Goal: Information Seeking & Learning: Find specific page/section

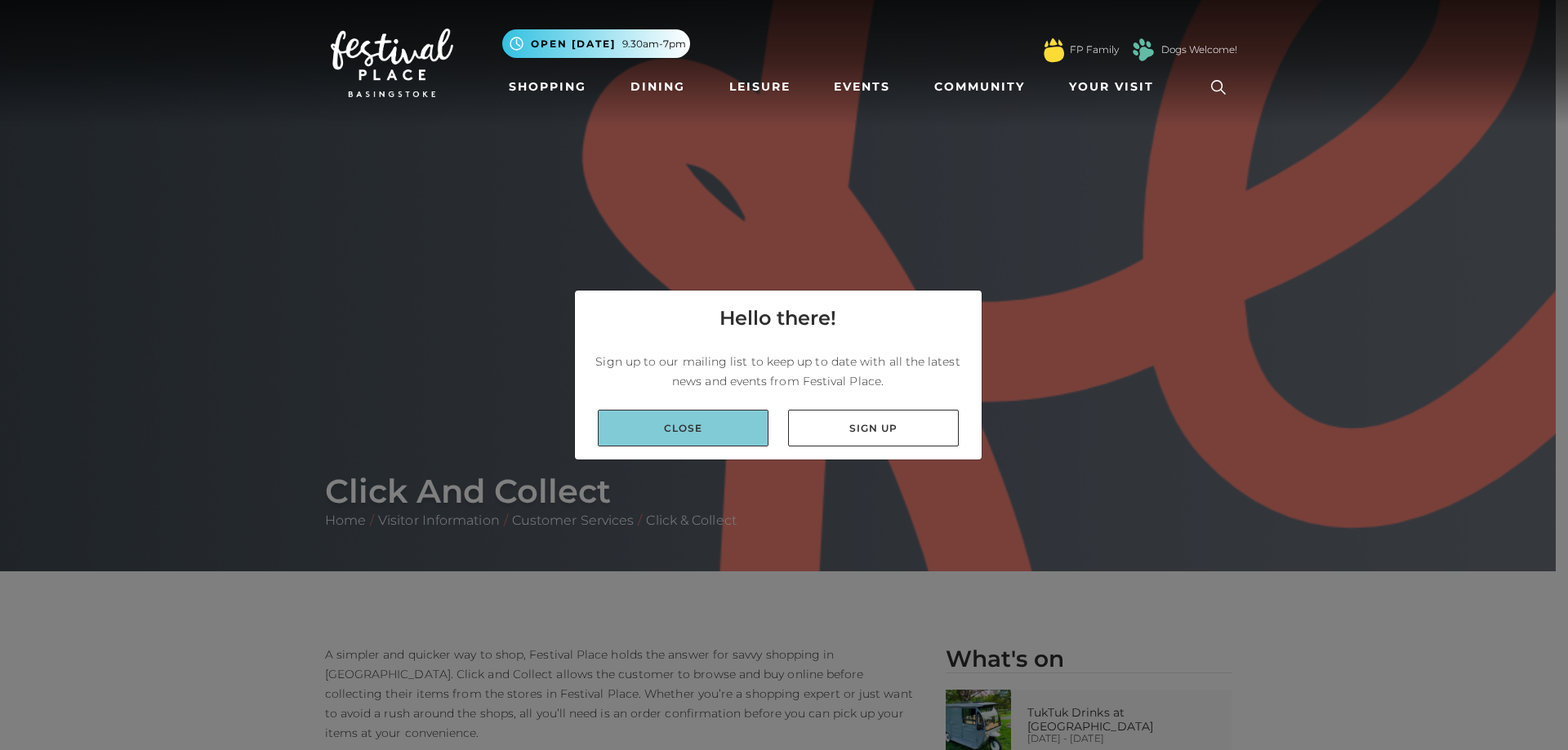
click at [718, 423] on link "Close" at bounding box center [683, 428] width 171 height 37
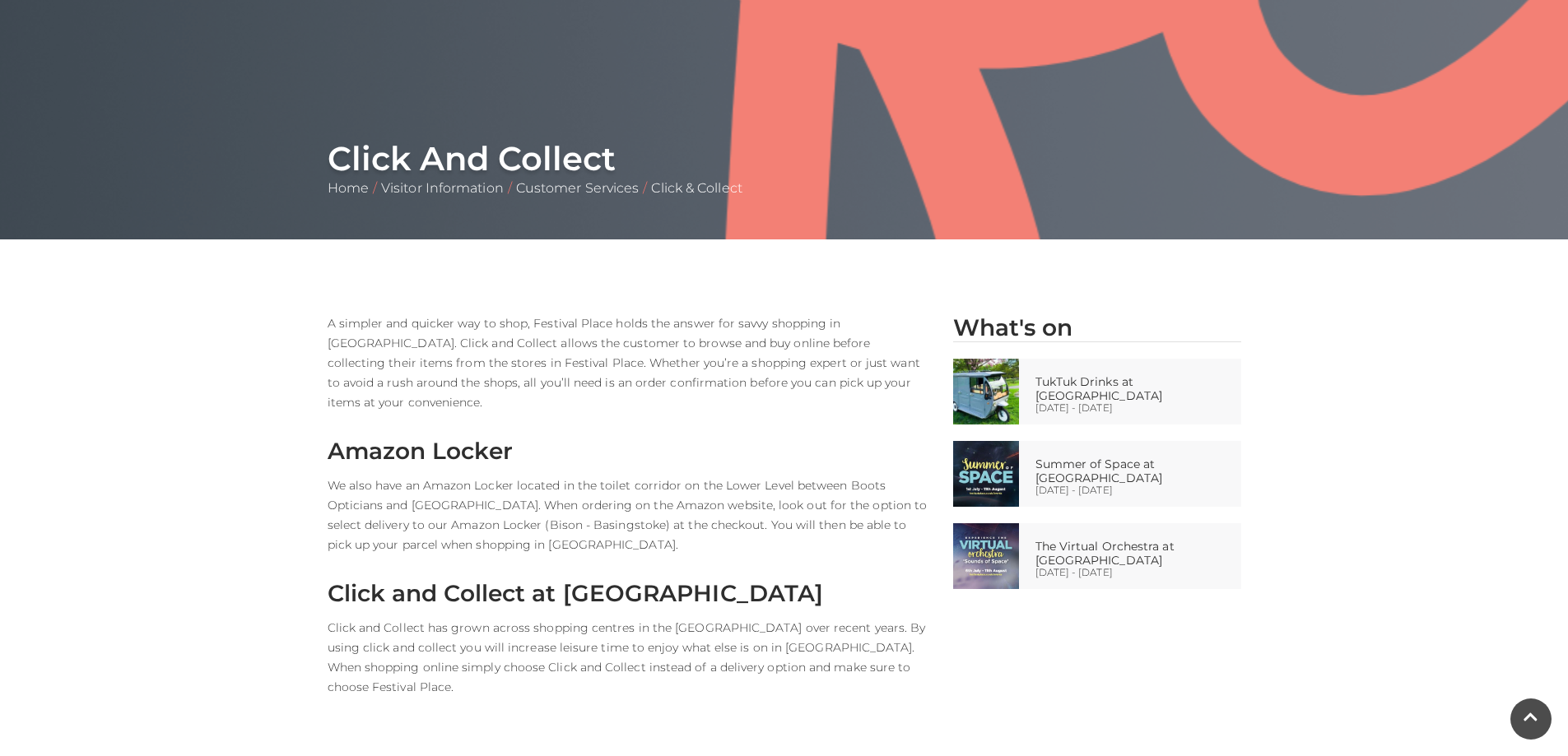
scroll to position [329, 0]
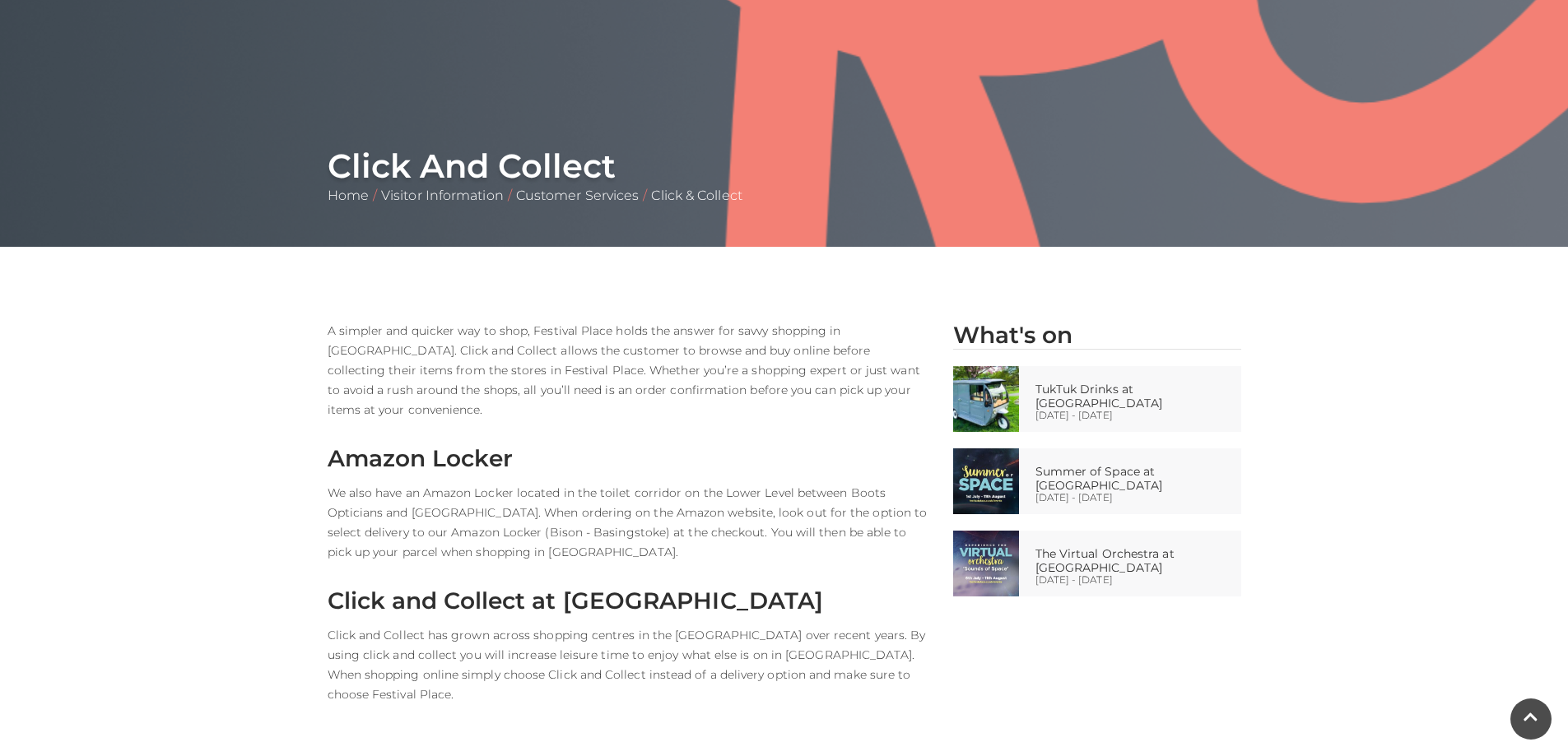
drag, startPoint x: 435, startPoint y: 361, endPoint x: 438, endPoint y: 382, distance: 21.2
click at [435, 364] on p "A simpler and quicker way to shop, Festival Place holds the answer for savvy sh…" at bounding box center [628, 370] width 601 height 99
click at [461, 445] on h3 "Amazon Locker" at bounding box center [628, 459] width 601 height 28
click at [563, 483] on p "We also have an Amazon Locker located in the toilet corridor on the Lower Level…" at bounding box center [628, 522] width 601 height 79
drag, startPoint x: 656, startPoint y: 492, endPoint x: 672, endPoint y: 490, distance: 16.1
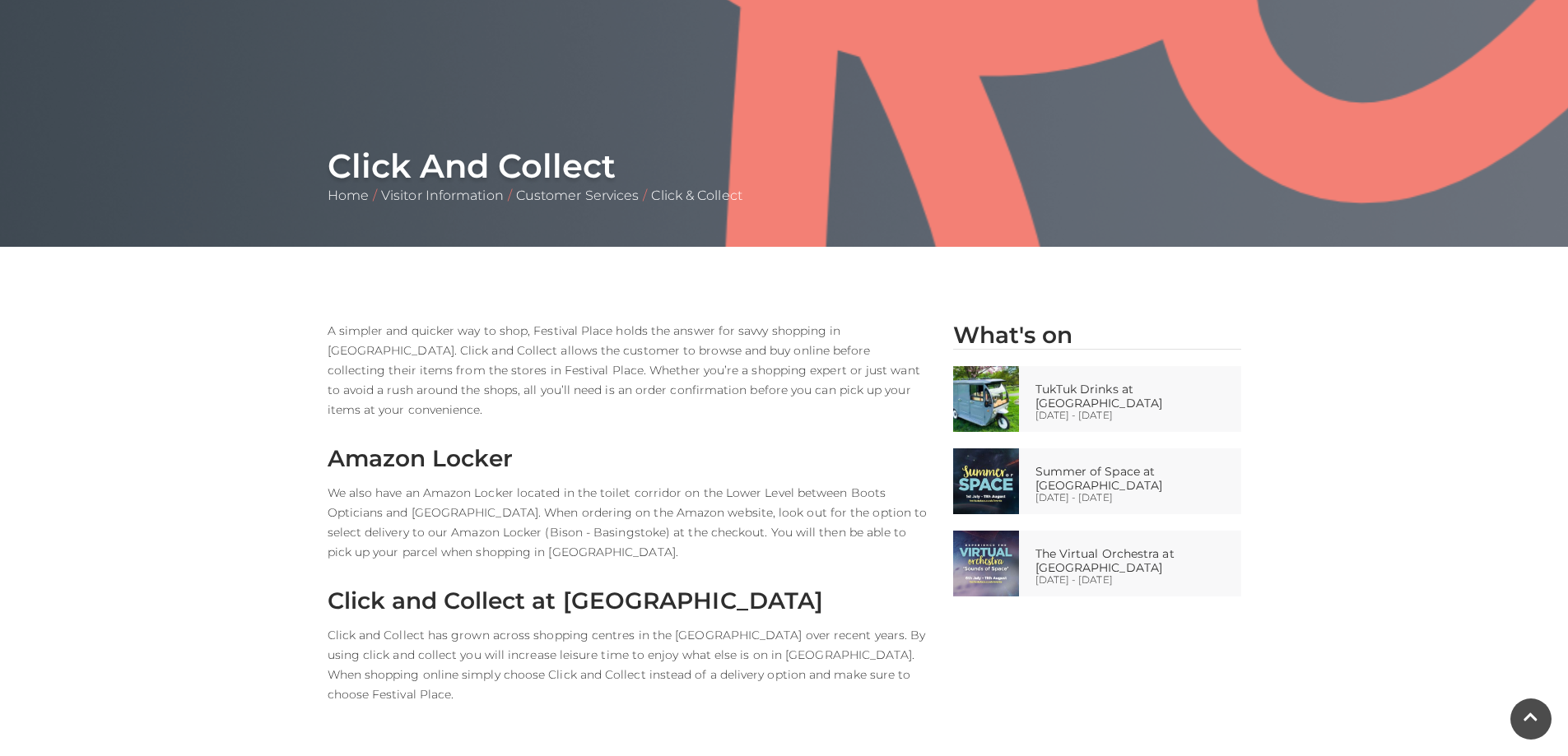
click at [661, 492] on p "We also have an Amazon Locker located in the toilet corridor on the Lower Level…" at bounding box center [628, 522] width 601 height 79
click at [681, 484] on p "We also have an Amazon Locker located in the toilet corridor on the Lower Level…" at bounding box center [628, 522] width 601 height 79
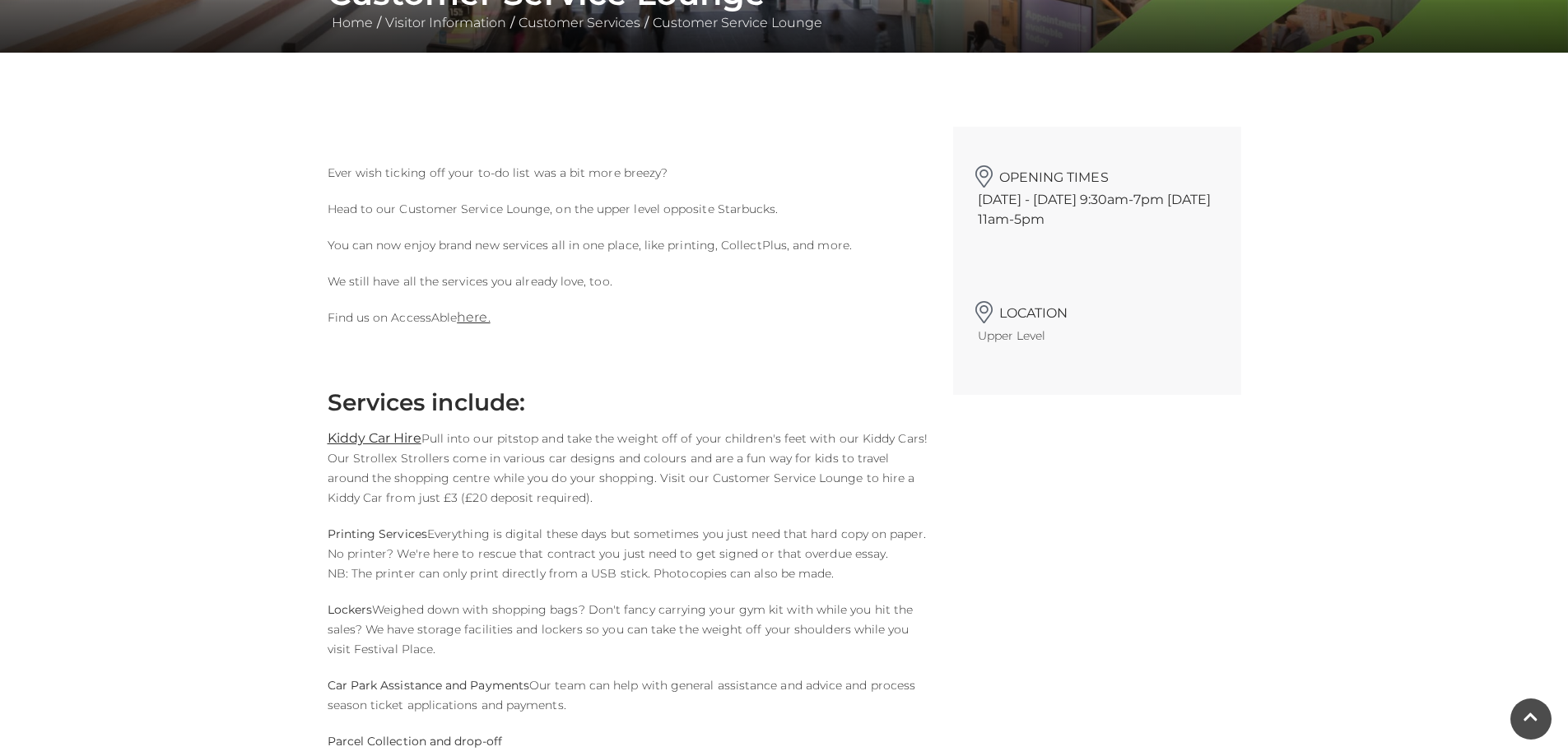
scroll to position [329, 0]
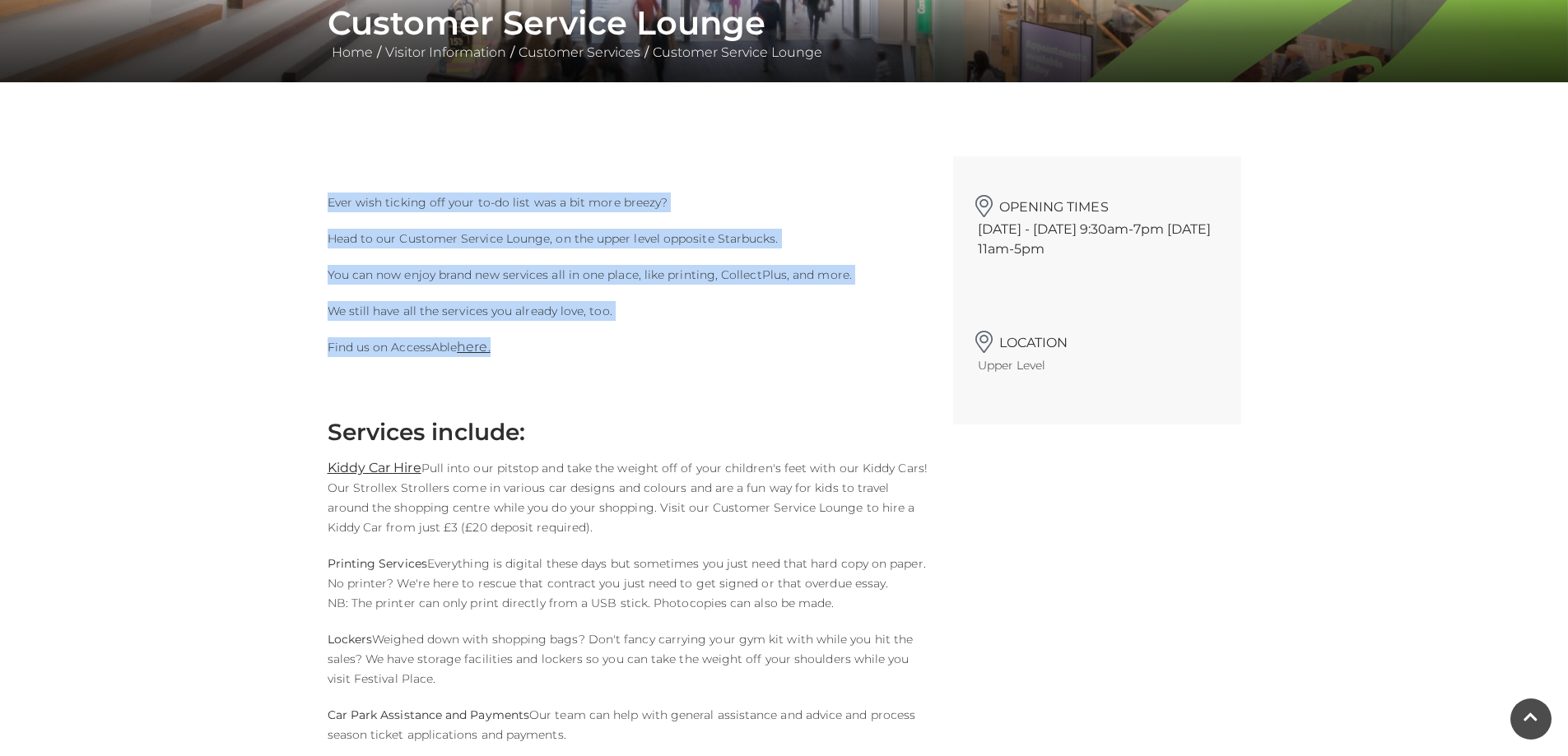
drag, startPoint x: 317, startPoint y: 204, endPoint x: 706, endPoint y: 360, distance: 419.1
click at [706, 360] on div "Ever wish ticking off your to-do list was a bit more breezy? Head to our Custom…" at bounding box center [627, 727] width 625 height 1142
click at [679, 360] on div "Ever wish ticking off your to-do list was a bit more breezy? Head to our Custom…" at bounding box center [627, 727] width 625 height 1142
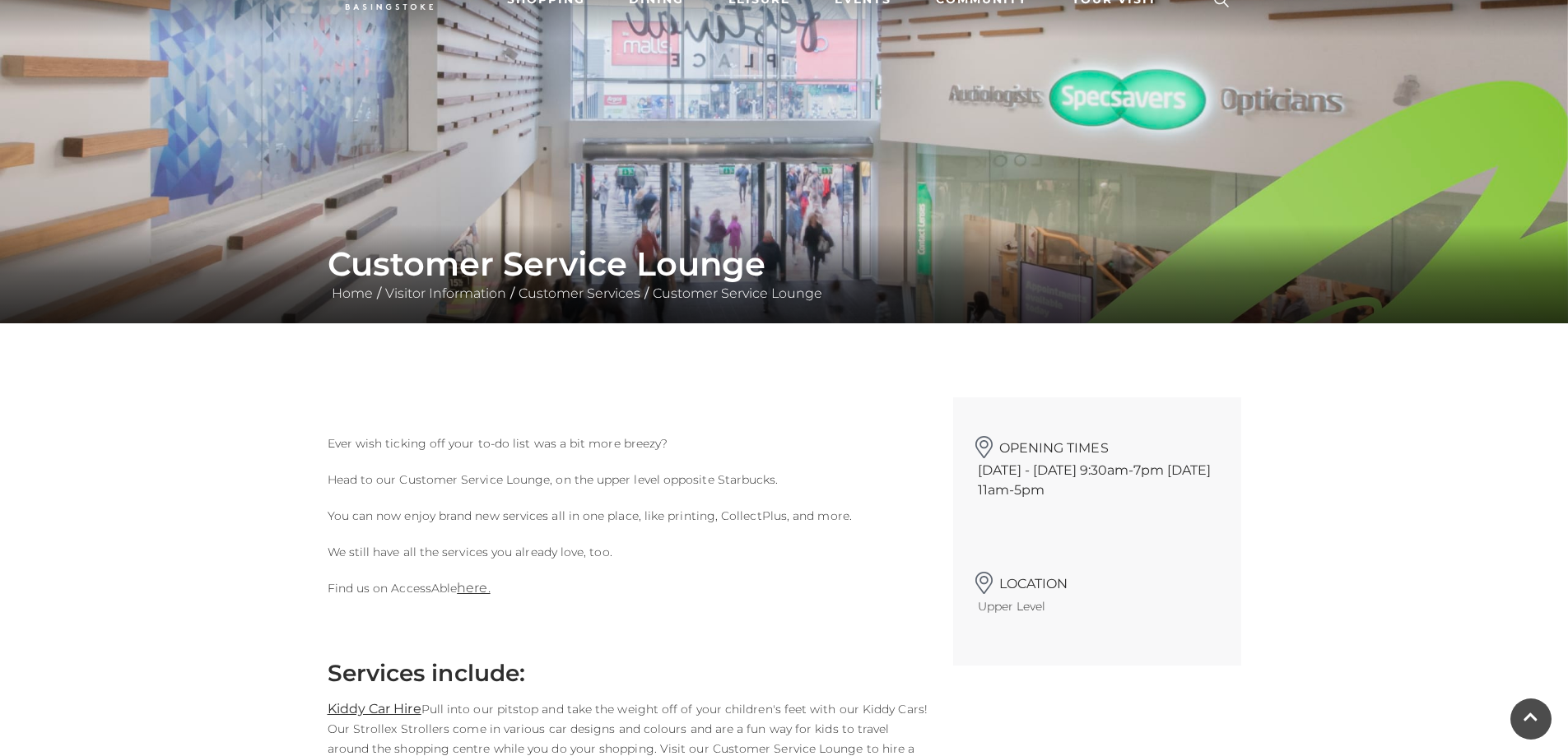
scroll to position [0, 0]
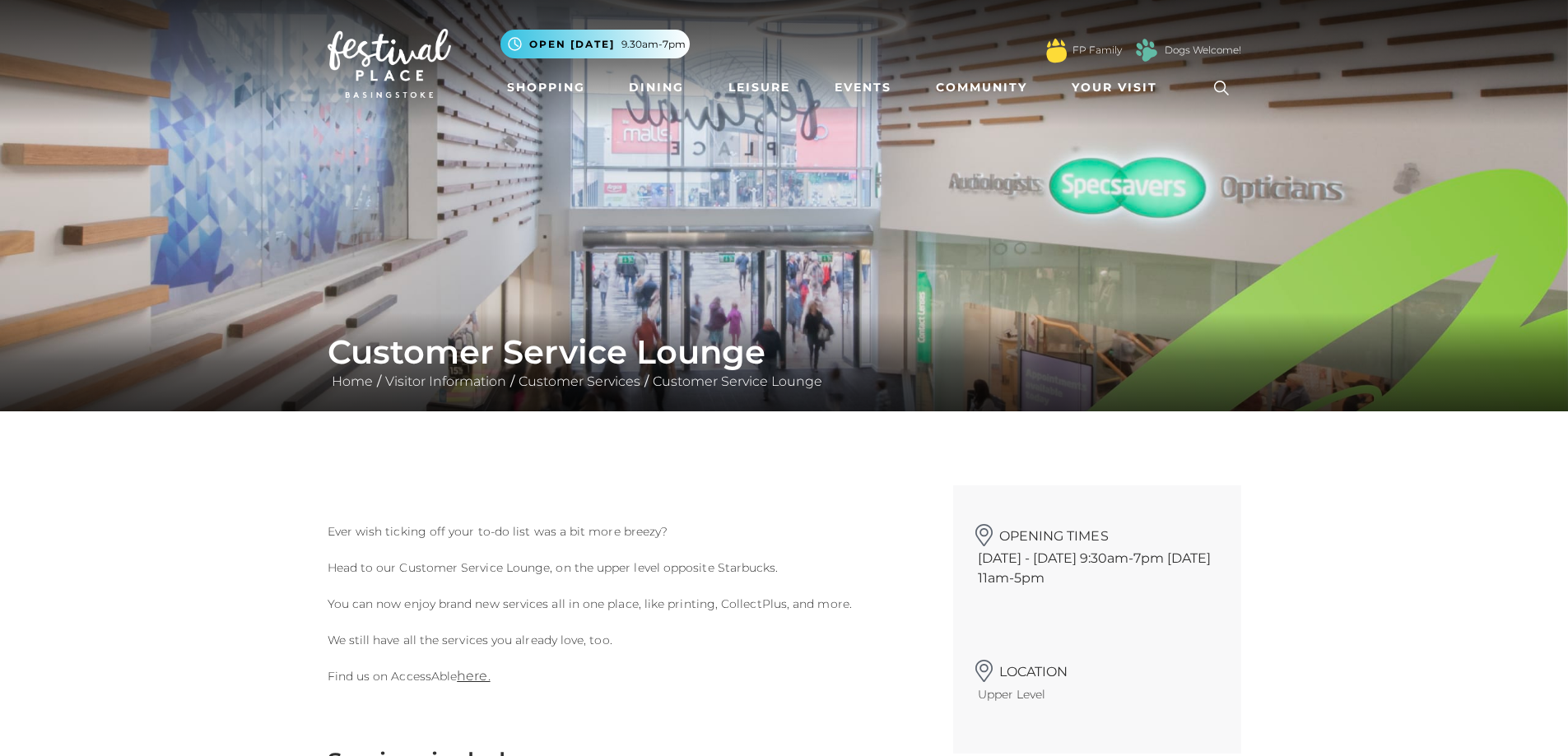
click at [707, 201] on img at bounding box center [784, 206] width 1568 height 411
click at [658, 42] on span "9.30am-7pm" at bounding box center [653, 45] width 64 height 15
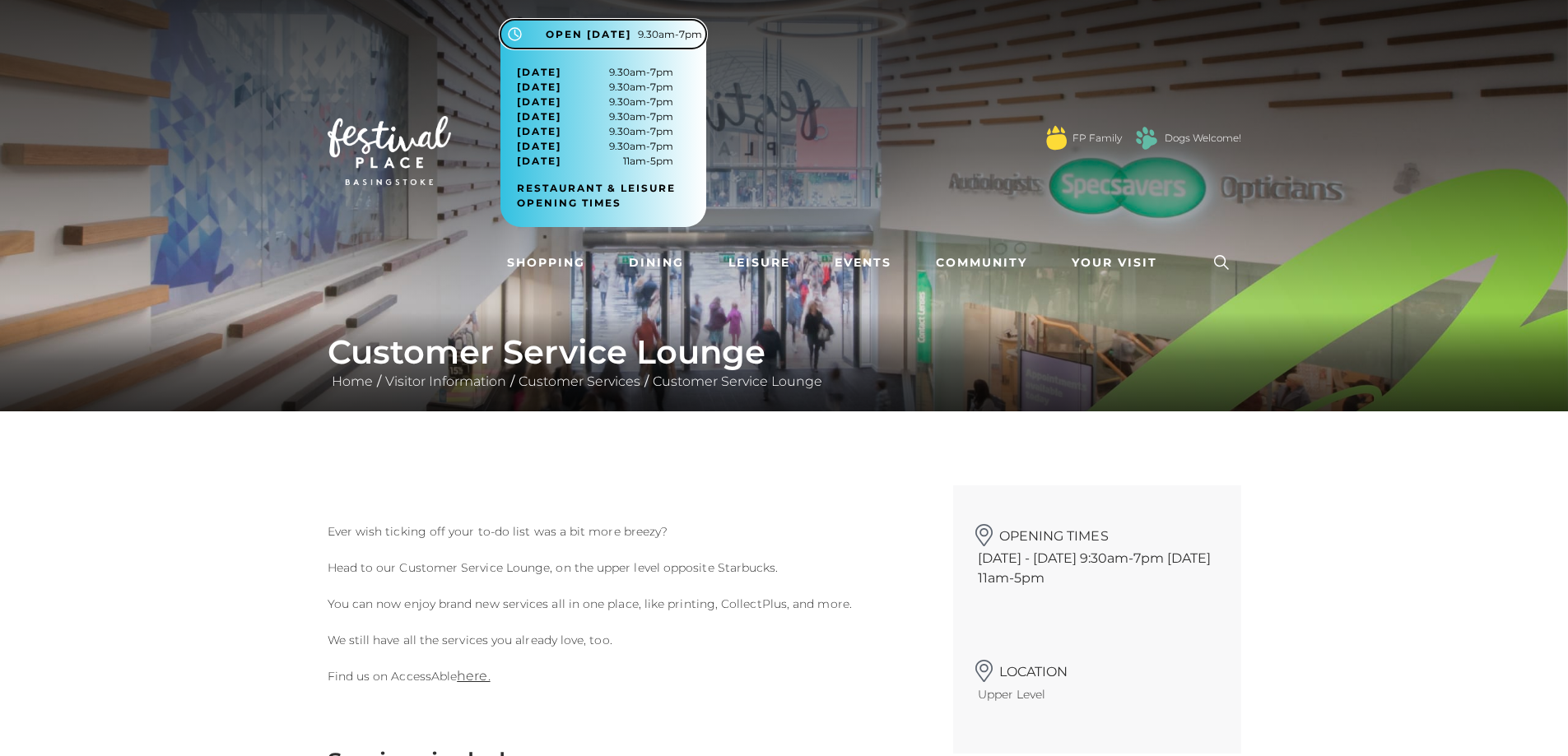
click at [667, 33] on span "9.30am-7pm" at bounding box center [670, 35] width 64 height 15
